Goal: Task Accomplishment & Management: Manage account settings

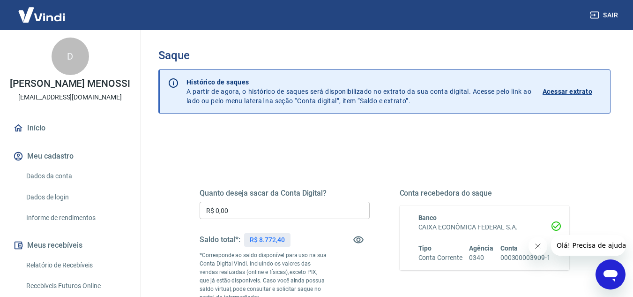
drag, startPoint x: 231, startPoint y: 209, endPoint x: 227, endPoint y: 193, distance: 16.5
click at [233, 203] on input "R$ 0,00" at bounding box center [285, 210] width 170 height 17
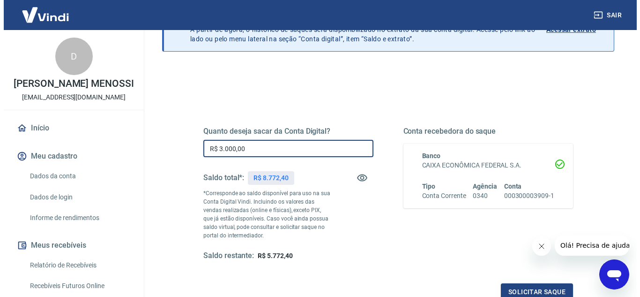
scroll to position [175, 0]
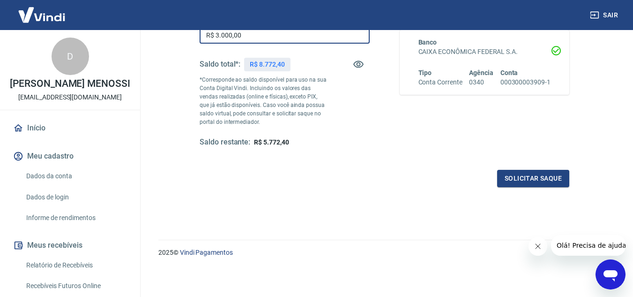
type input "R$ 3.000,00"
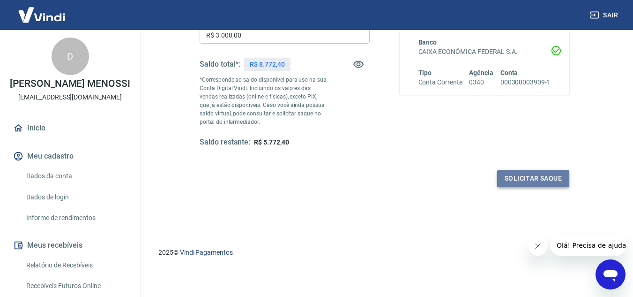
click at [538, 177] on button "Solicitar saque" at bounding box center [533, 178] width 72 height 17
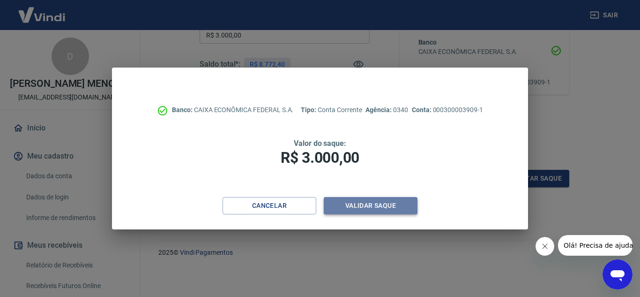
click at [377, 210] on button "Validar saque" at bounding box center [371, 205] width 94 height 17
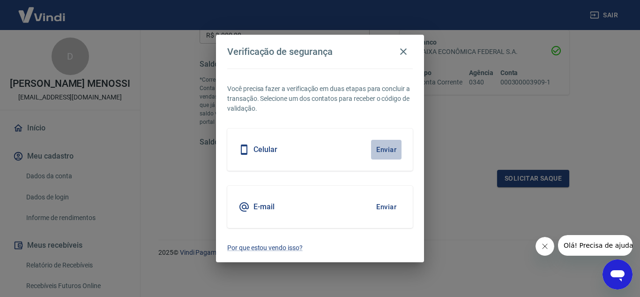
click at [392, 148] on button "Enviar" at bounding box center [386, 150] width 30 height 20
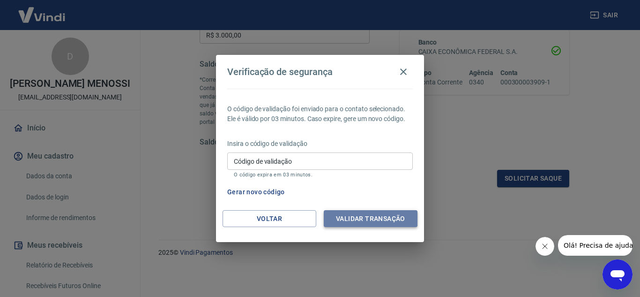
click at [358, 222] on button "Validar transação" at bounding box center [371, 218] width 94 height 17
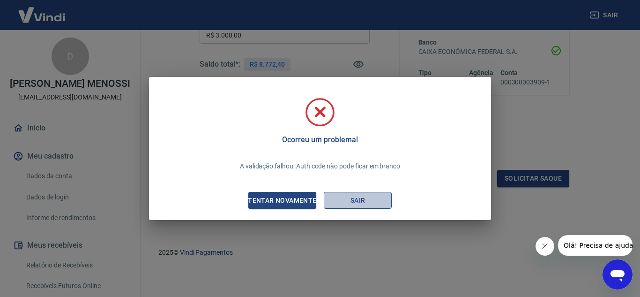
click at [387, 200] on button "Sair" at bounding box center [358, 200] width 68 height 17
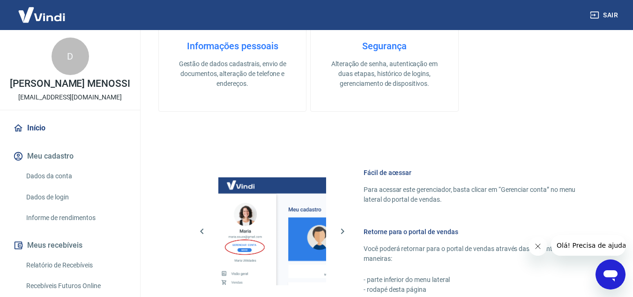
scroll to position [469, 0]
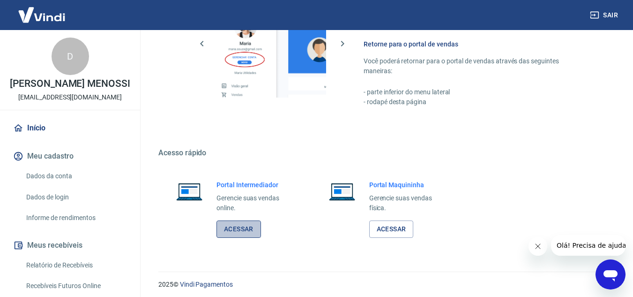
click at [244, 225] on link "Acessar" at bounding box center [239, 228] width 45 height 17
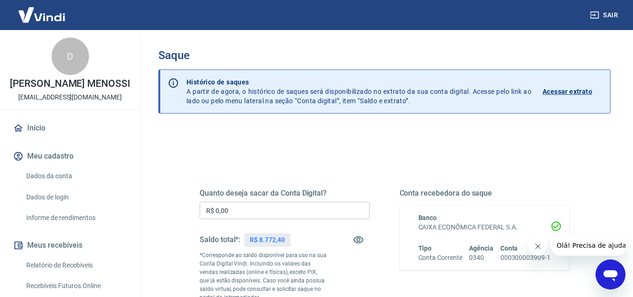
click at [272, 214] on input "R$ 0,00" at bounding box center [285, 210] width 170 height 17
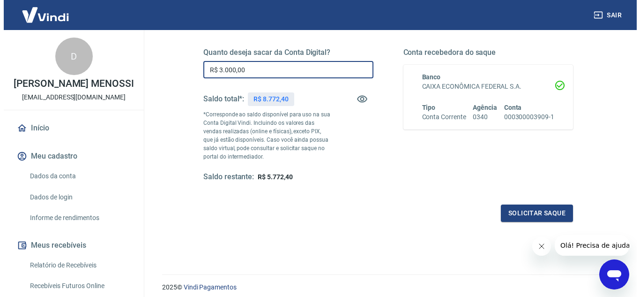
scroll to position [175, 0]
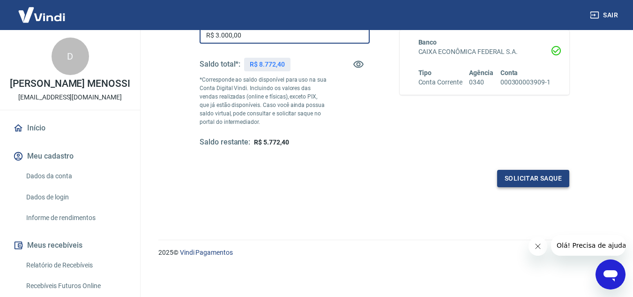
type input "R$ 3.000,00"
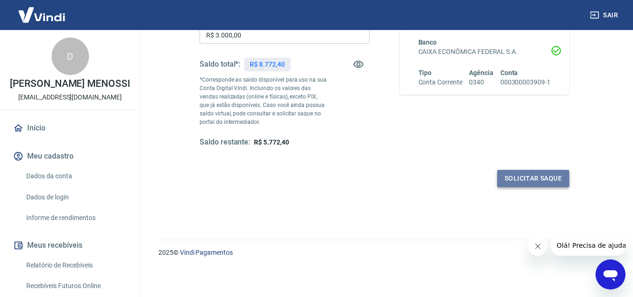
click at [545, 170] on button "Solicitar saque" at bounding box center [533, 178] width 72 height 17
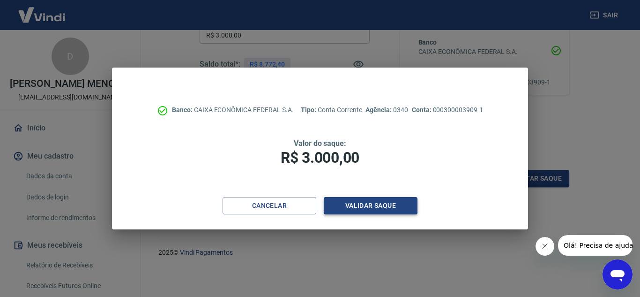
click at [398, 200] on button "Validar saque" at bounding box center [371, 205] width 94 height 17
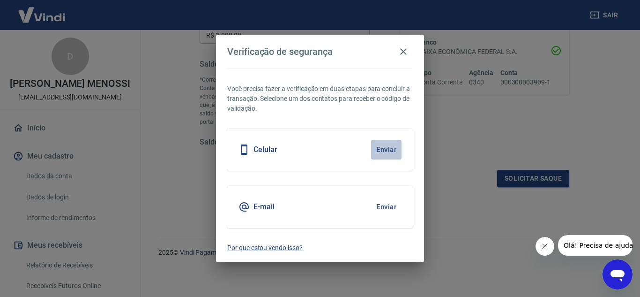
click at [383, 145] on button "Enviar" at bounding box center [386, 150] width 30 height 20
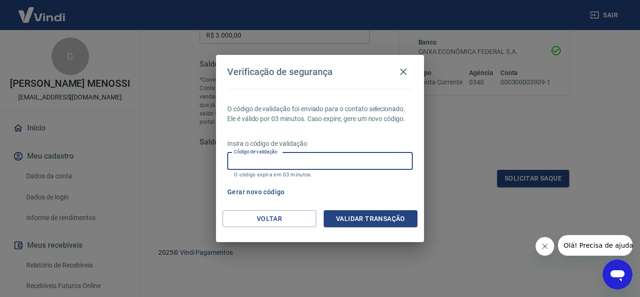
click at [283, 158] on input "Código de validação" at bounding box center [320, 160] width 186 height 17
type input "9"
type input "498187"
click at [397, 218] on button "Validar transação" at bounding box center [371, 218] width 94 height 17
